Goal: Task Accomplishment & Management: Complete application form

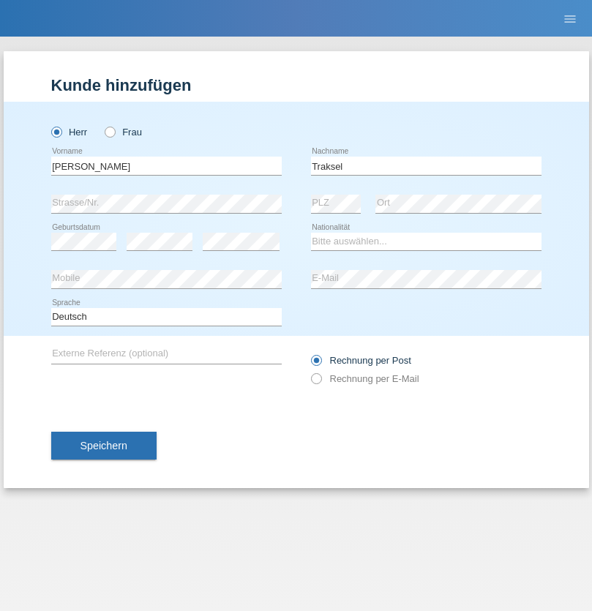
type input "Traksel"
select select "DE"
select select "C"
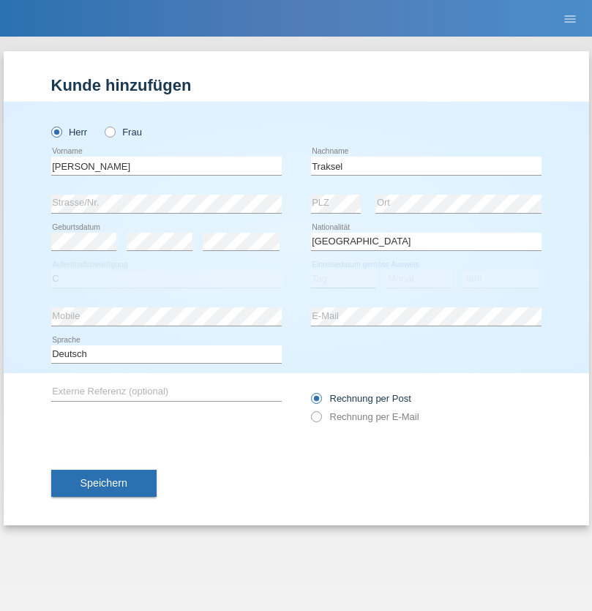
select select "01"
select select "07"
select select "2008"
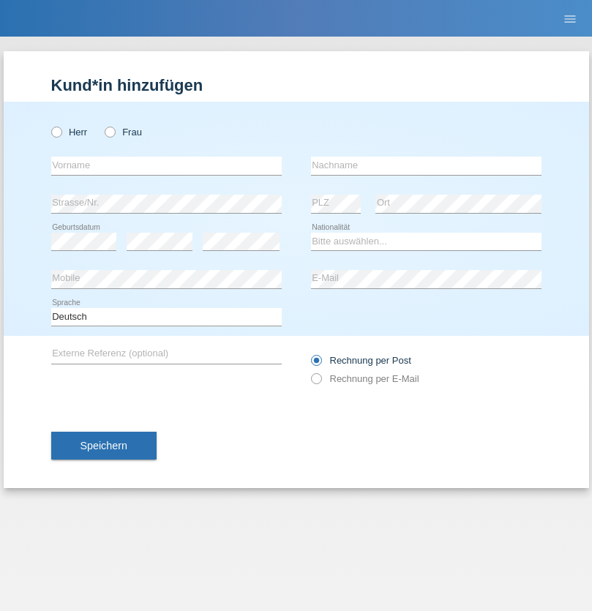
radio input "true"
click at [166, 165] on input "text" at bounding box center [166, 166] width 231 height 18
type input "Filipe José"
click at [426, 165] on input "text" at bounding box center [426, 166] width 231 height 18
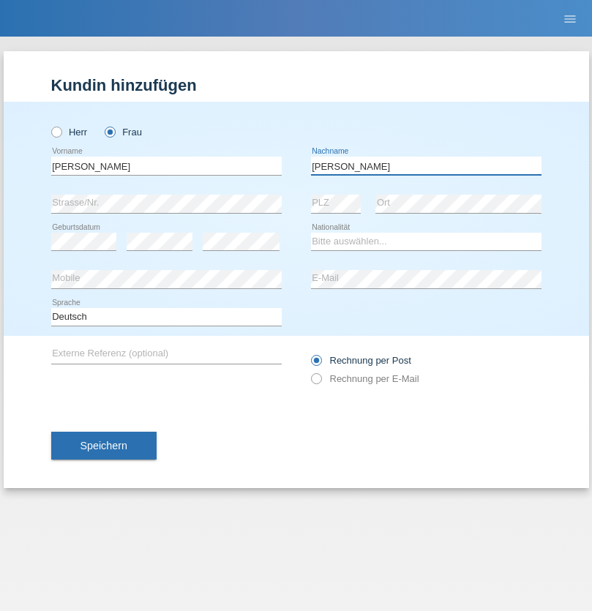
type input "Martins Amaral"
select select "CH"
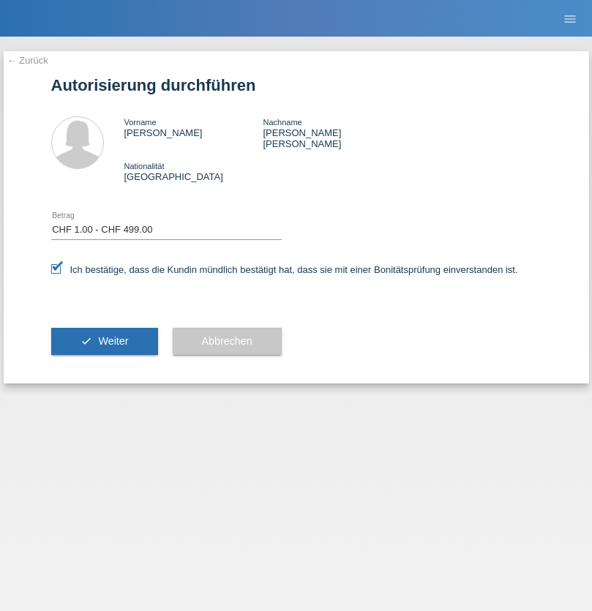
select select "1"
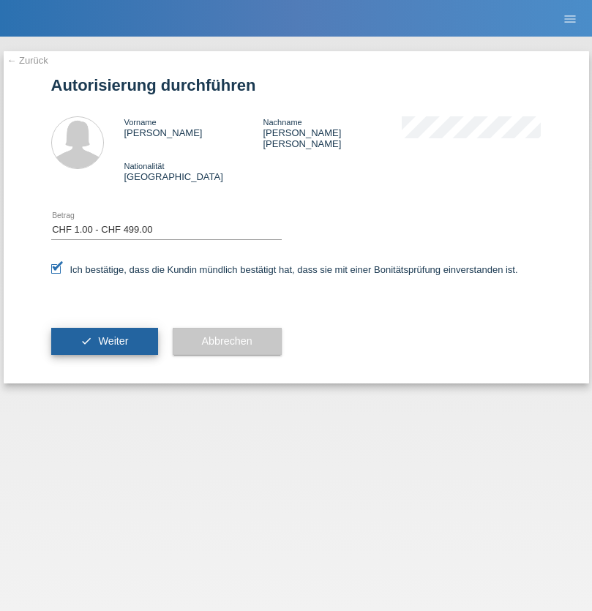
click at [104, 335] on span "Weiter" at bounding box center [113, 341] width 30 height 12
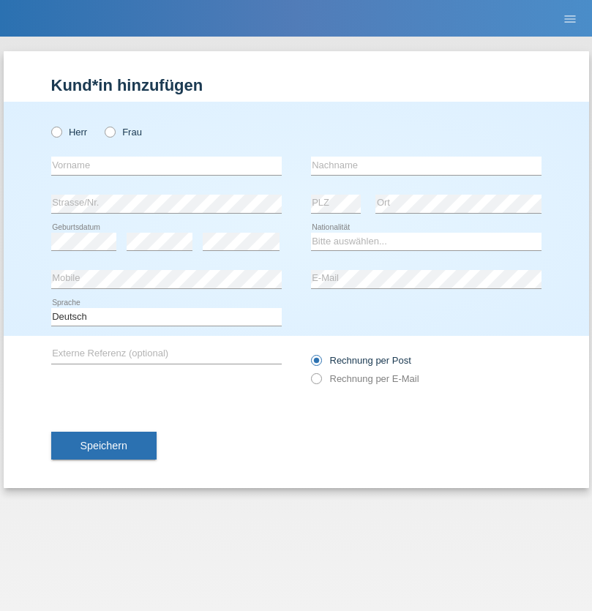
radio input "true"
click at [166, 165] on input "text" at bounding box center [166, 166] width 231 height 18
type input "Franziska"
click at [426, 165] on input "text" at bounding box center [426, 166] width 231 height 18
type input "Starke"
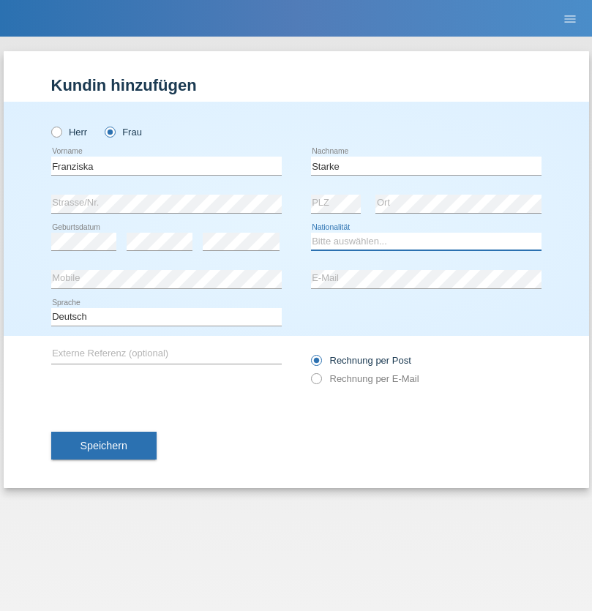
select select "DE"
select select "C"
select select "01"
select select "03"
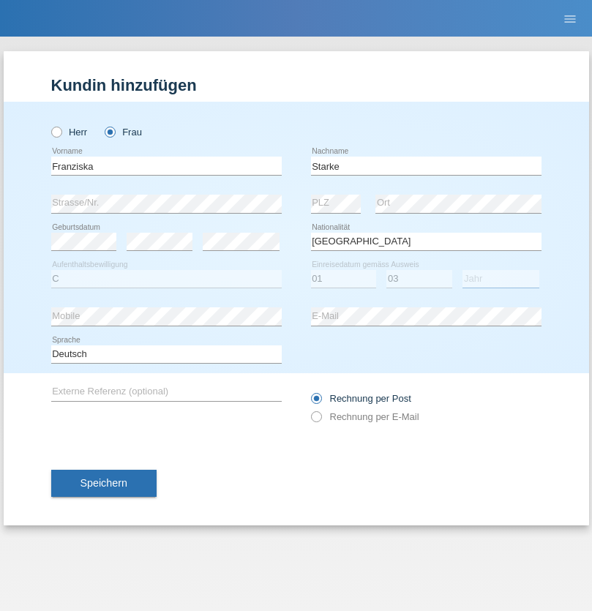
select select "1985"
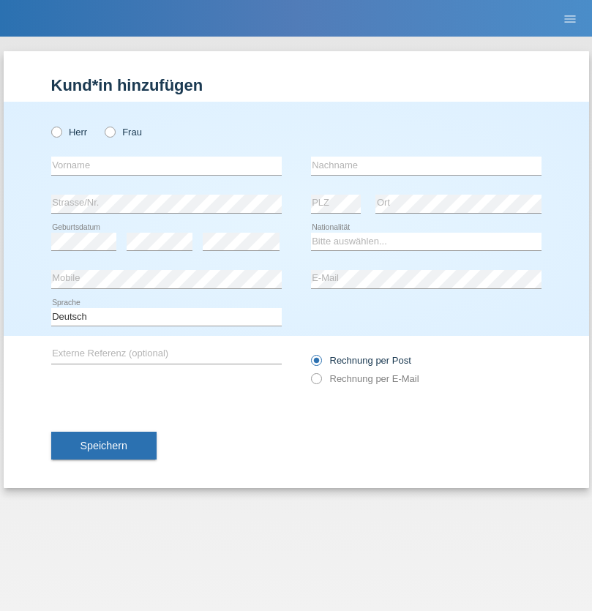
radio input "true"
click at [166, 165] on input "text" at bounding box center [166, 166] width 231 height 18
type input "[DEMOGRAPHIC_DATA]"
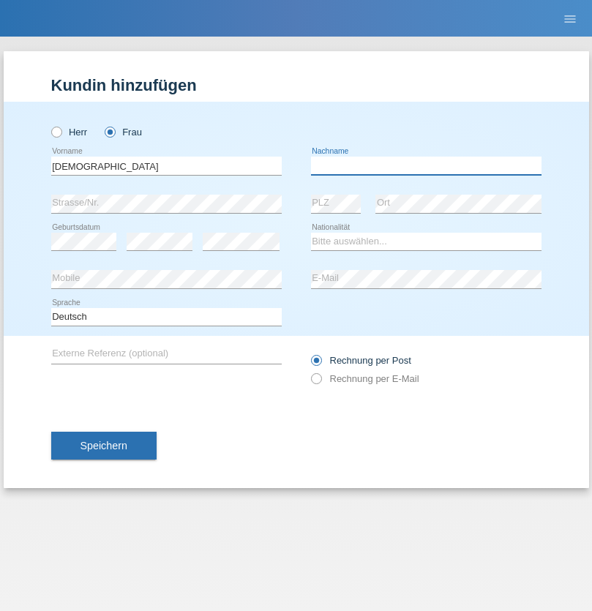
click at [426, 165] on input "text" at bounding box center [426, 166] width 231 height 18
type input "Cimbaljević"
select select "HR"
select select "C"
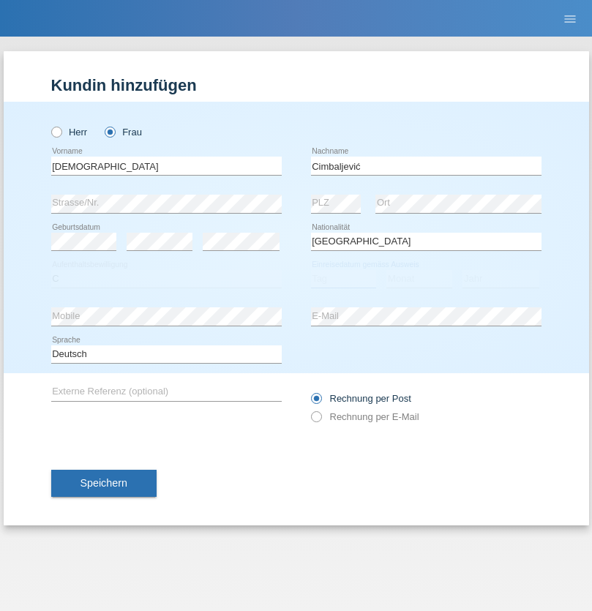
select select "12"
select select "08"
select select "2021"
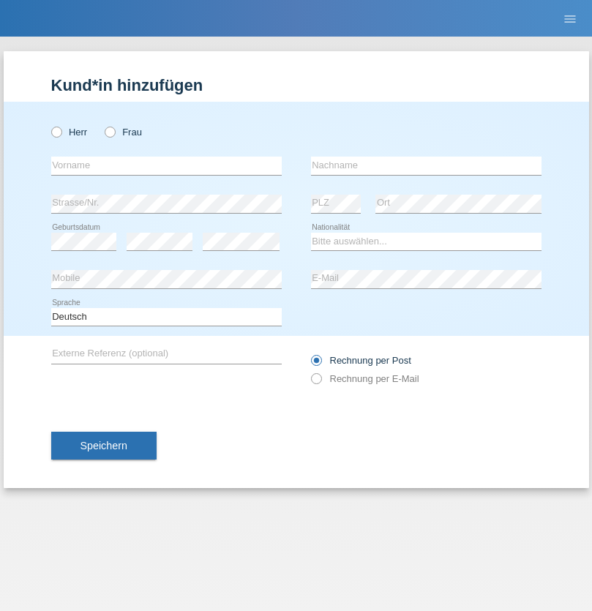
radio input "true"
click at [166, 165] on input "text" at bounding box center [166, 166] width 231 height 18
type input "Batsche"
click at [426, 165] on input "text" at bounding box center [426, 166] width 231 height 18
type input "Arifoska"
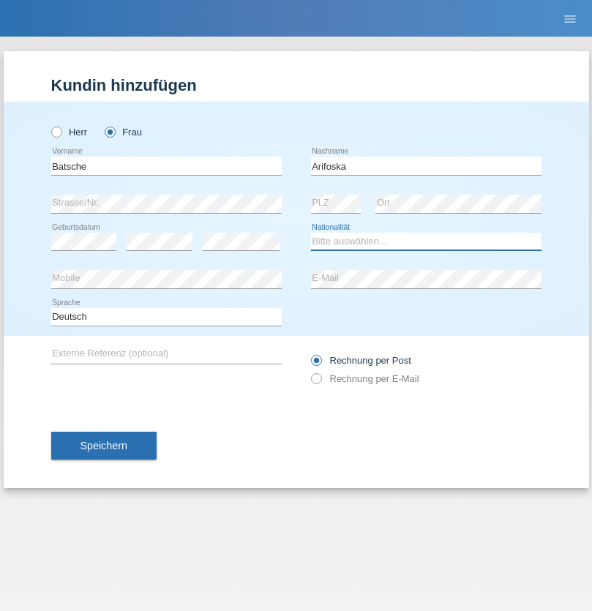
select select "CH"
radio input "true"
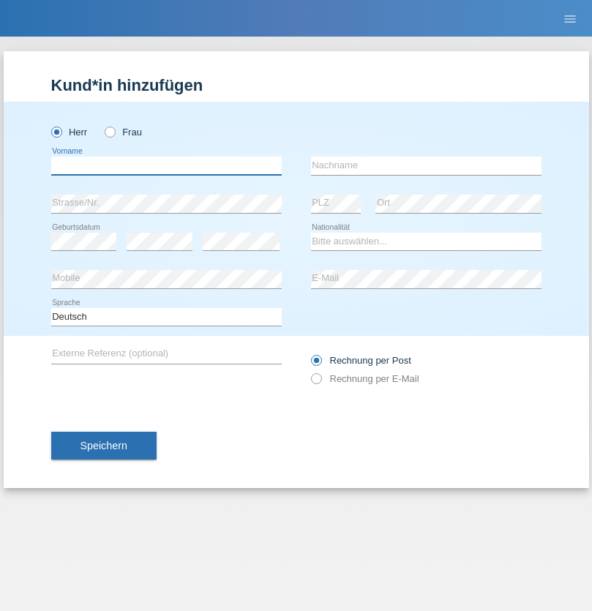
click at [166, 165] on input "text" at bounding box center [166, 166] width 231 height 18
type input "Emre"
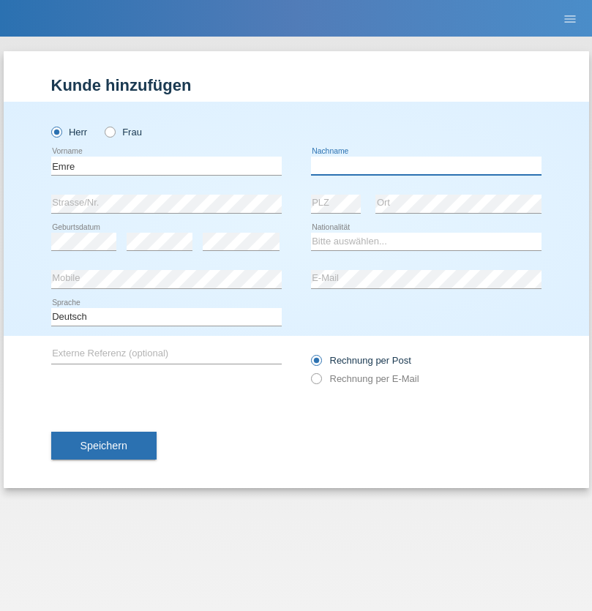
click at [426, 165] on input "text" at bounding box center [426, 166] width 231 height 18
type input "Uzun"
select select "CH"
